Goal: Information Seeking & Learning: Learn about a topic

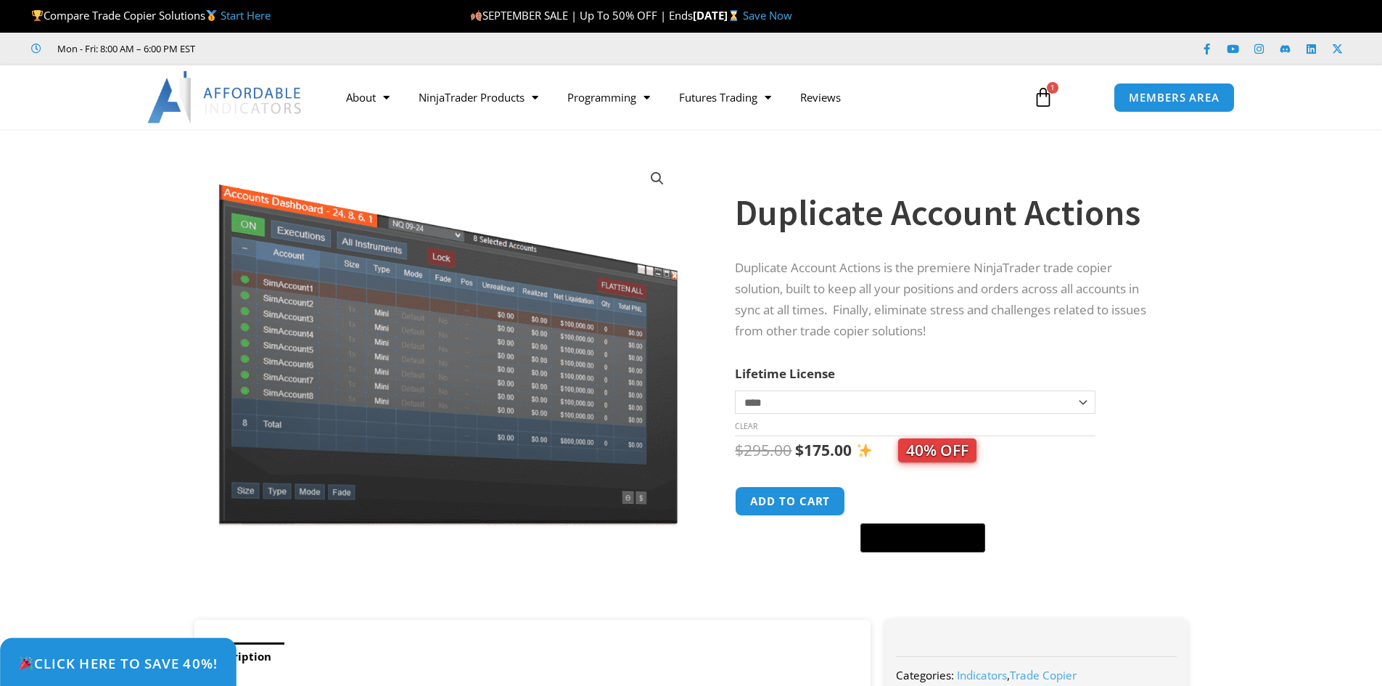
click at [176, 670] on span "Click Here to save 40%!" at bounding box center [118, 663] width 200 height 14
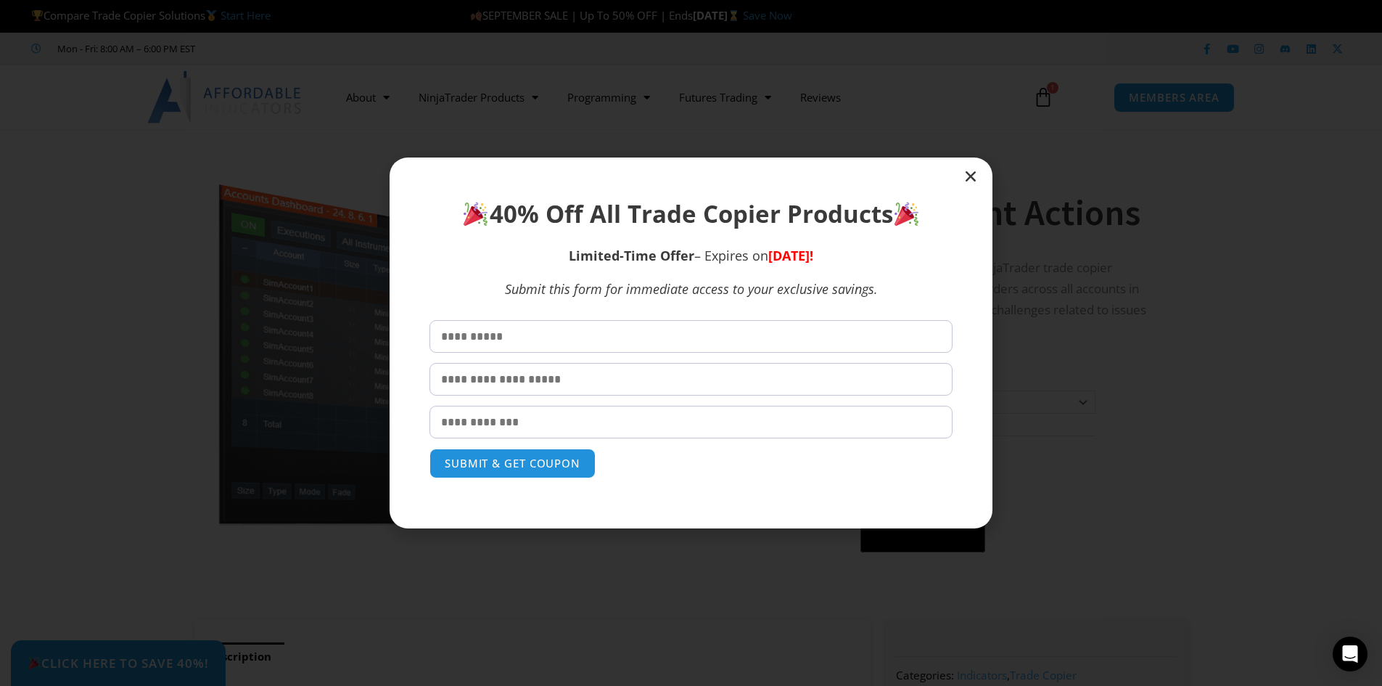
click at [971, 179] on icon "Close" at bounding box center [971, 176] width 15 height 15
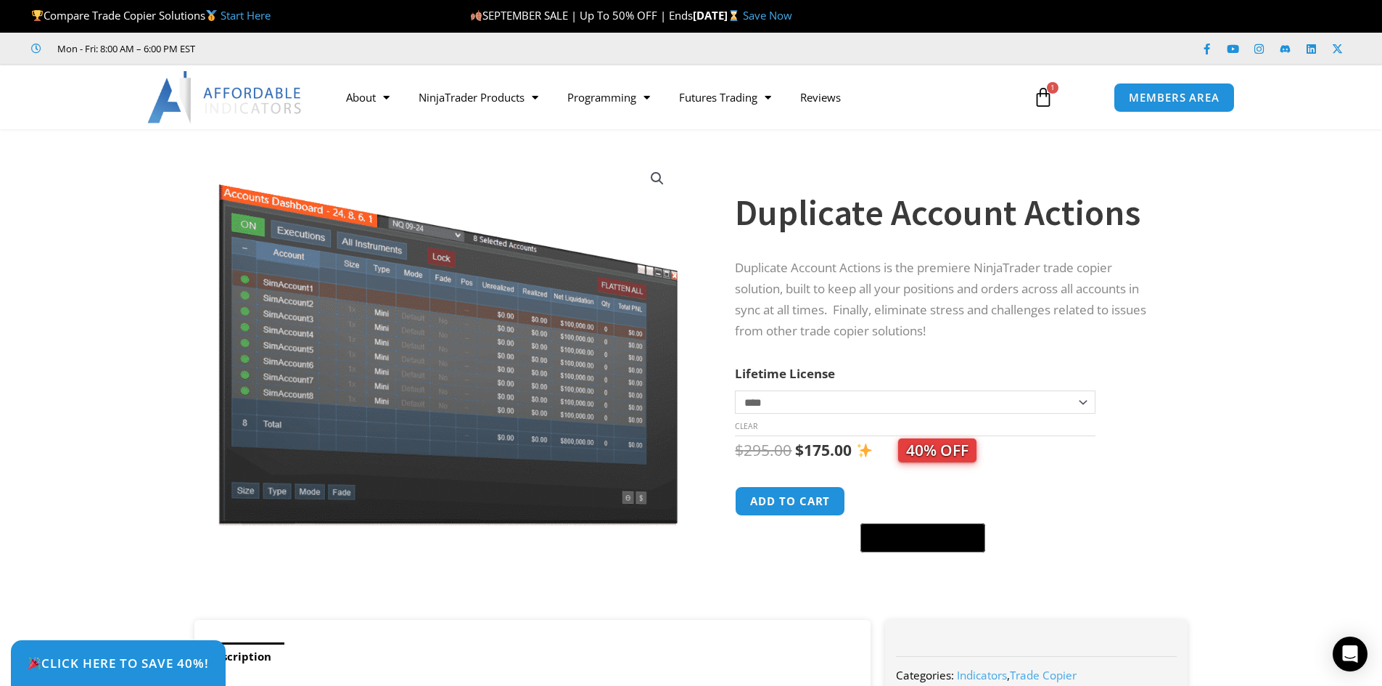
click at [1051, 96] on icon at bounding box center [1043, 97] width 20 height 20
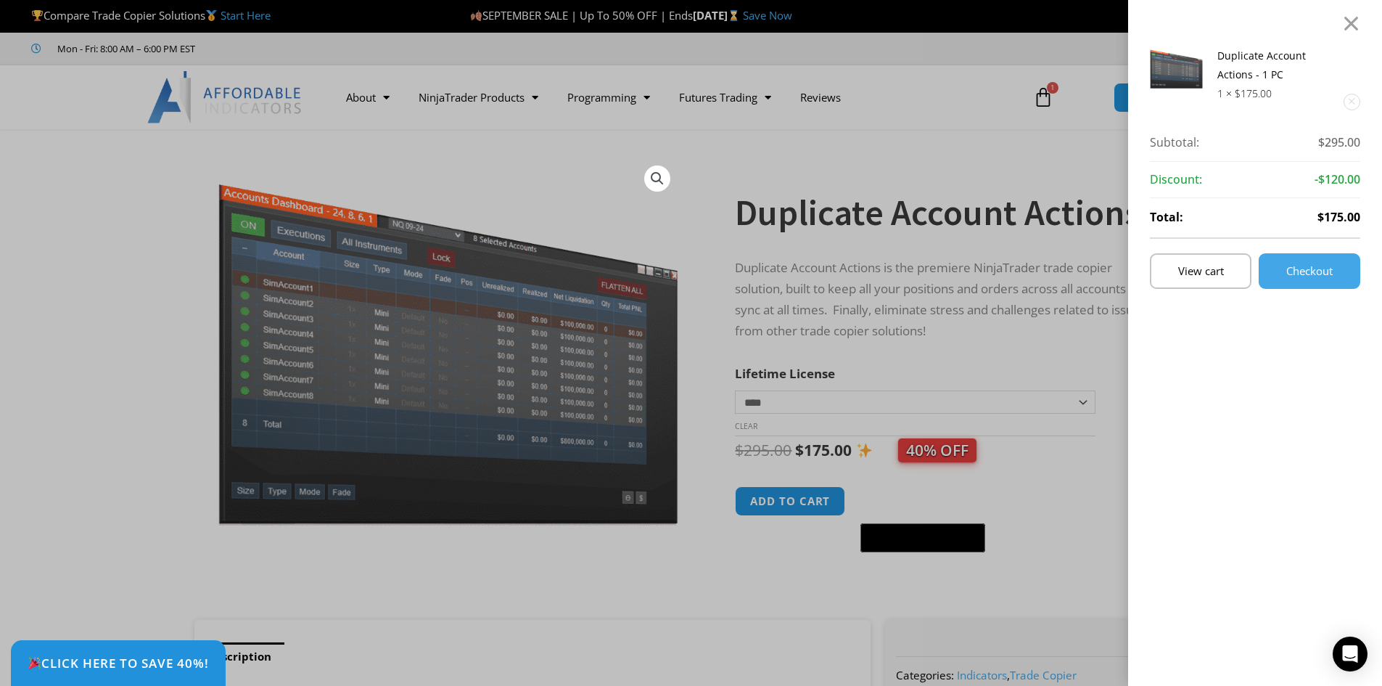
click at [1043, 105] on div "Duplicate Account Actions - 1 PC 1 × $ 175.00 Subtotal: $ 295.00 Subtotal: $295…" at bounding box center [691, 343] width 1382 height 686
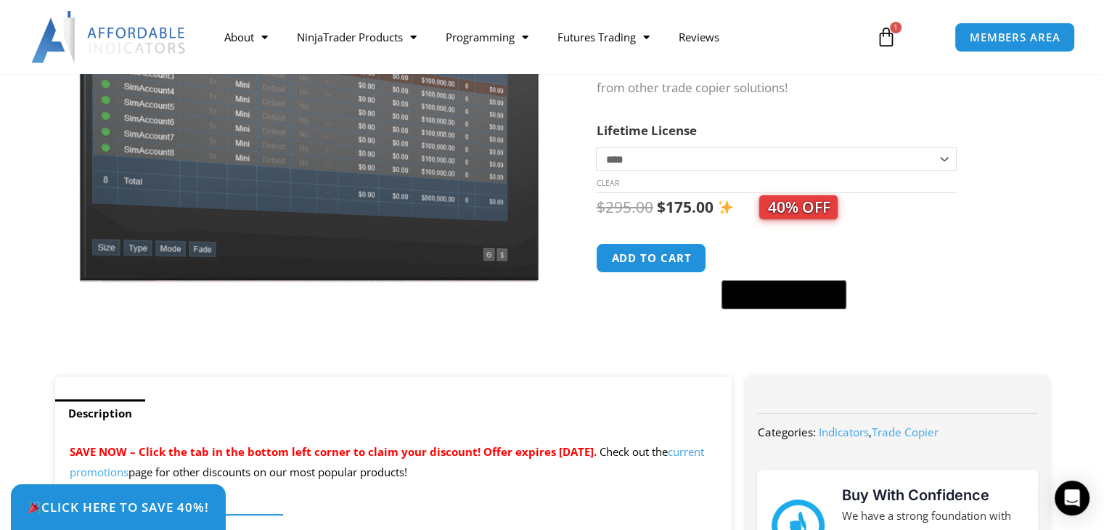
scroll to position [145, 0]
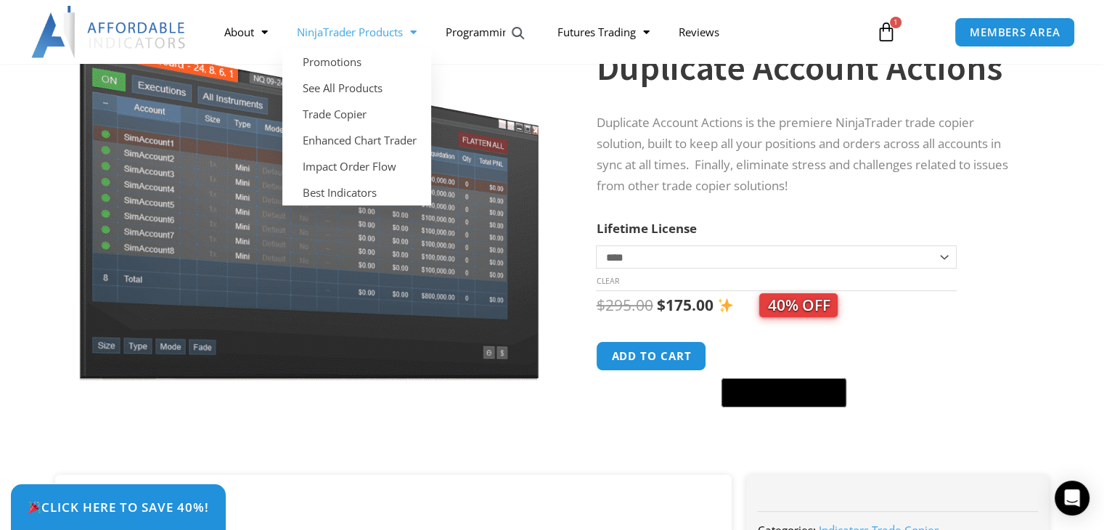
click at [368, 36] on link "NinjaTrader Products" at bounding box center [356, 31] width 149 height 33
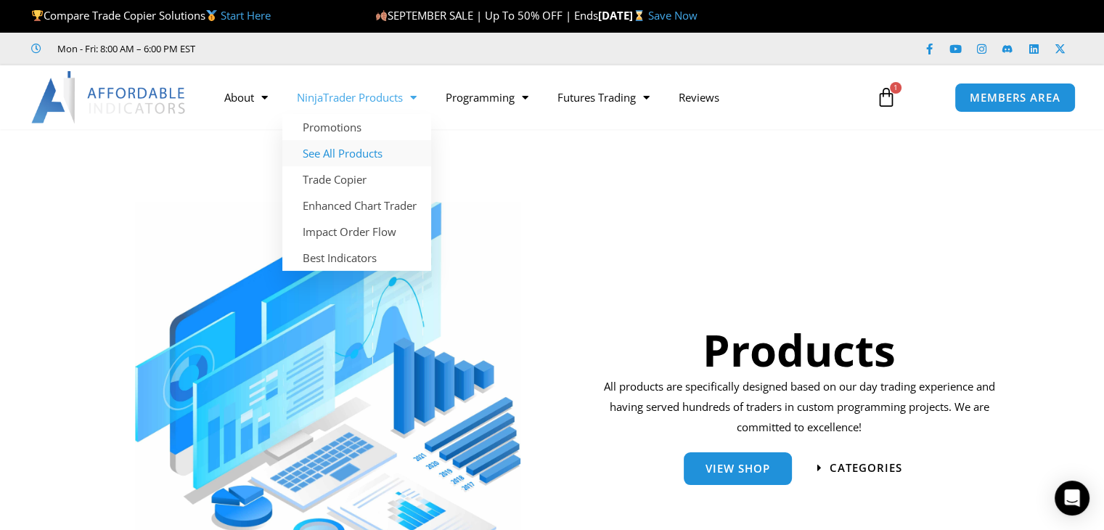
click at [349, 155] on link "See All Products" at bounding box center [356, 153] width 149 height 26
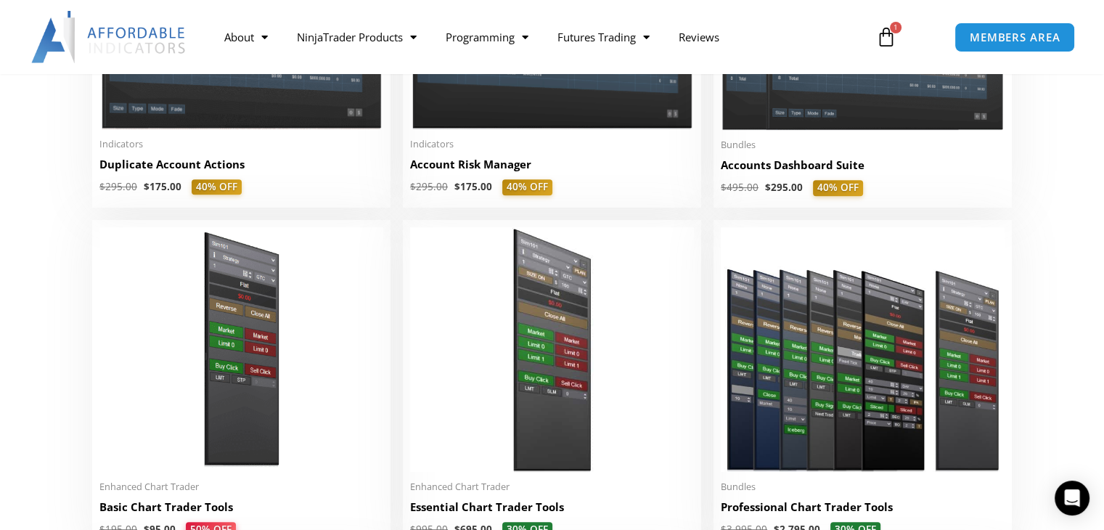
scroll to position [546, 0]
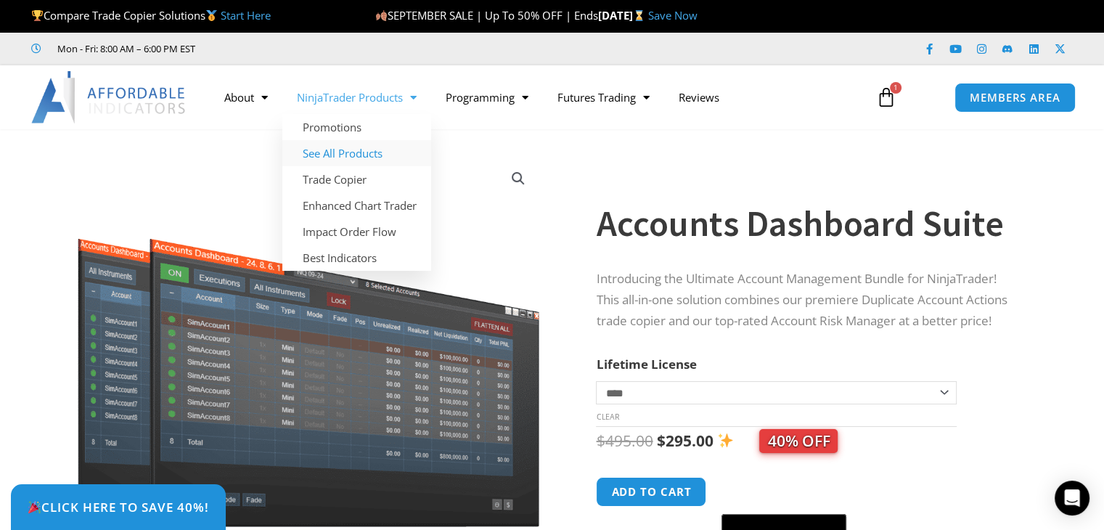
click at [348, 154] on link "See All Products" at bounding box center [356, 153] width 149 height 26
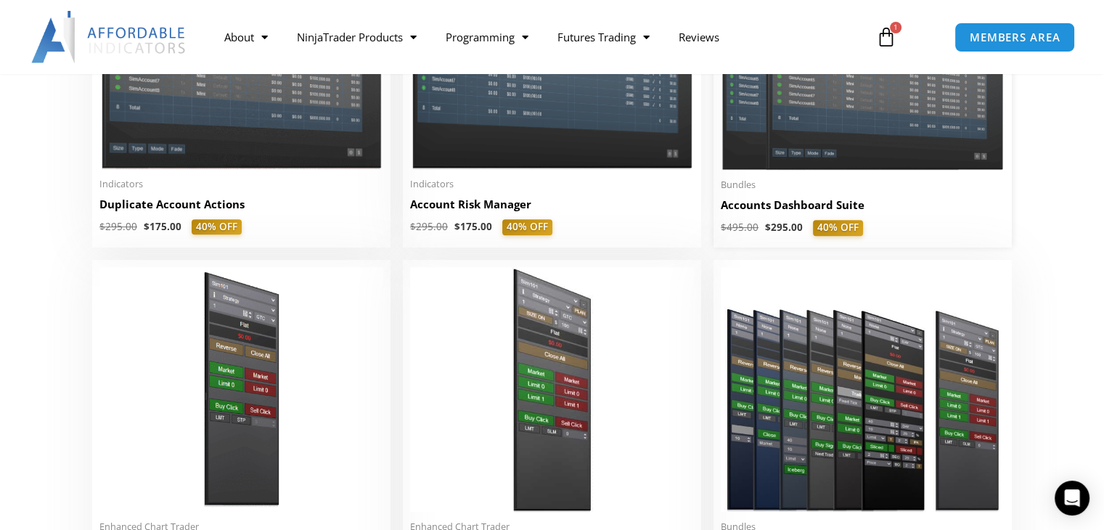
scroll to position [435, 0]
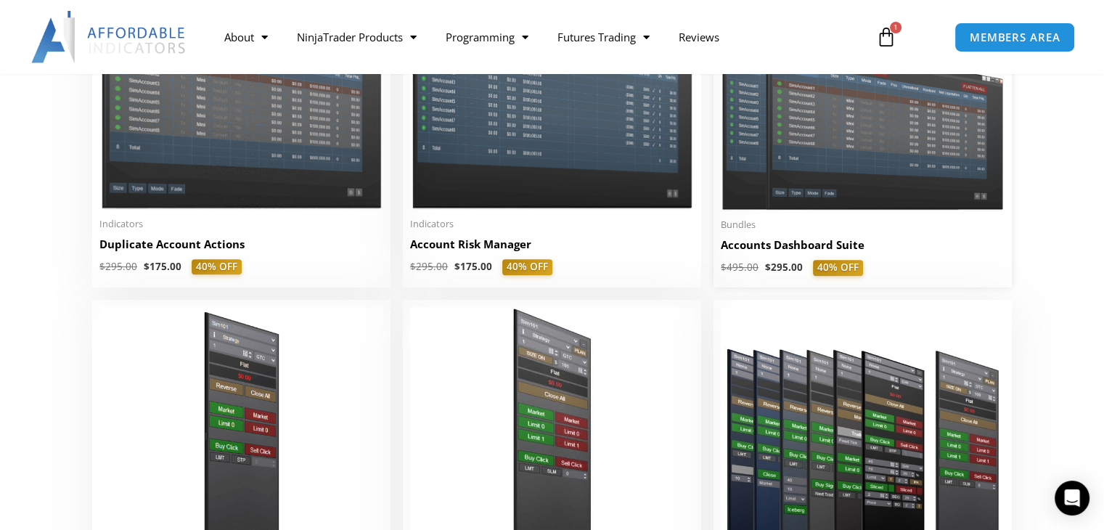
click at [876, 163] on img at bounding box center [863, 96] width 284 height 226
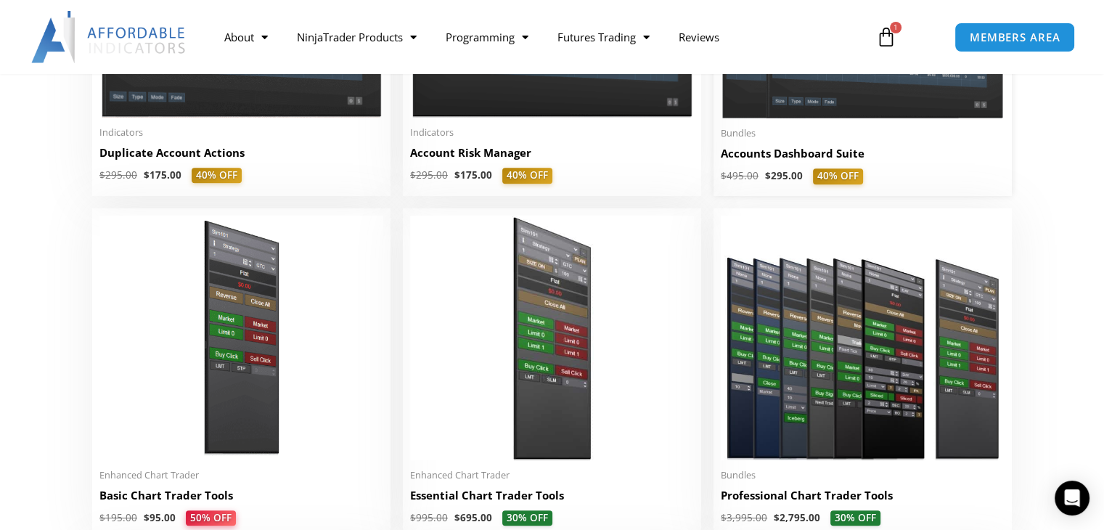
scroll to position [652, 0]
